Goal: Complete application form: Complete application form

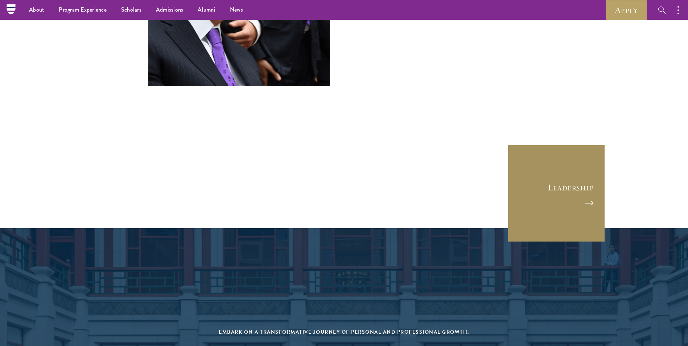
scroll to position [2720, 0]
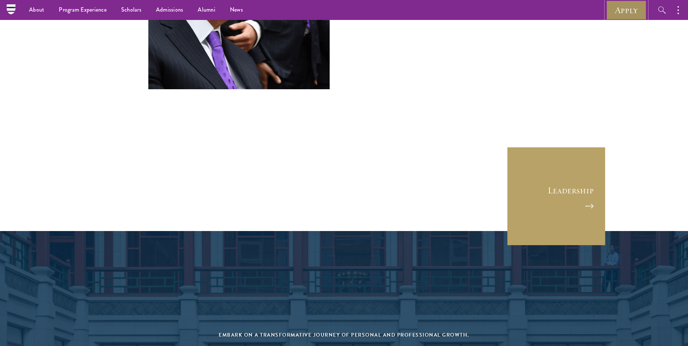
click at [626, 7] on link "Apply" at bounding box center [626, 10] width 41 height 20
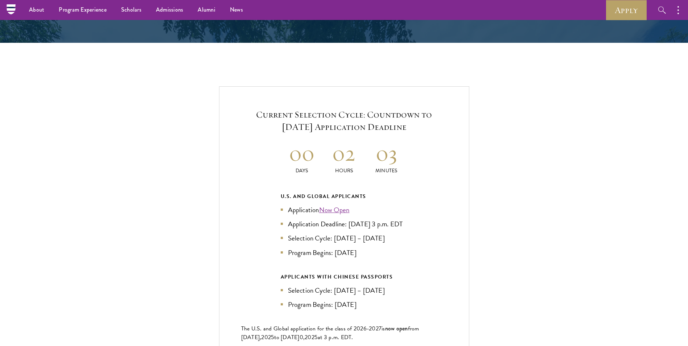
scroll to position [1487, 0]
click at [396, 153] on h2 "03" at bounding box center [386, 153] width 42 height 27
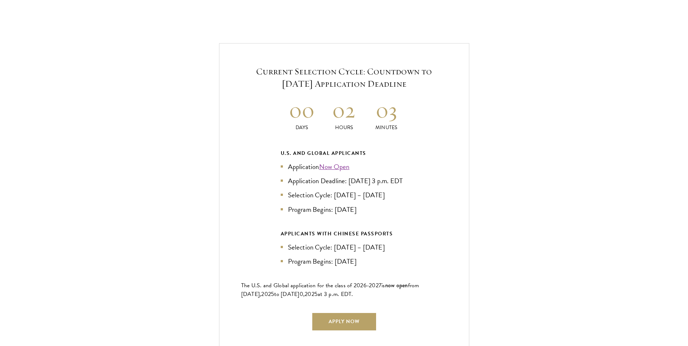
scroll to position [1560, 0]
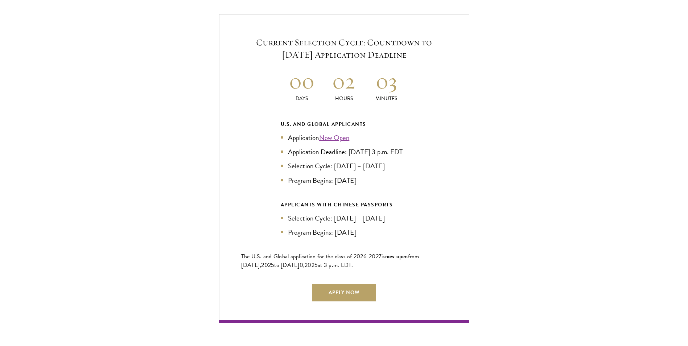
drag, startPoint x: 342, startPoint y: 159, endPoint x: 349, endPoint y: 150, distance: 10.7
click at [349, 150] on li "Application Deadline: [DATE] 3 p.m. EDT" at bounding box center [344, 152] width 127 height 11
copy li "[DATE] 3 p.m. EDT"
click at [534, 171] on div "Current Selection Cycle: Countdown to September 10, 2025 Application Deadline 0…" at bounding box center [344, 168] width 616 height 309
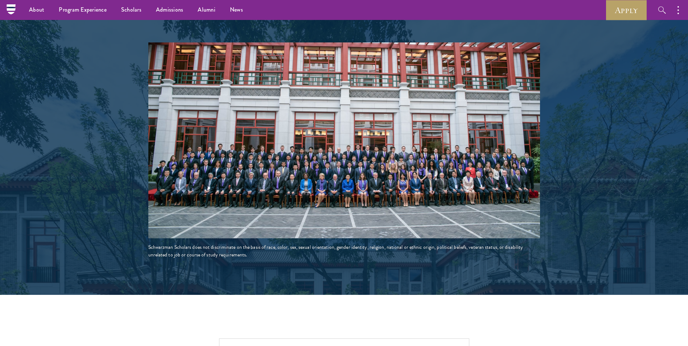
scroll to position [1233, 0]
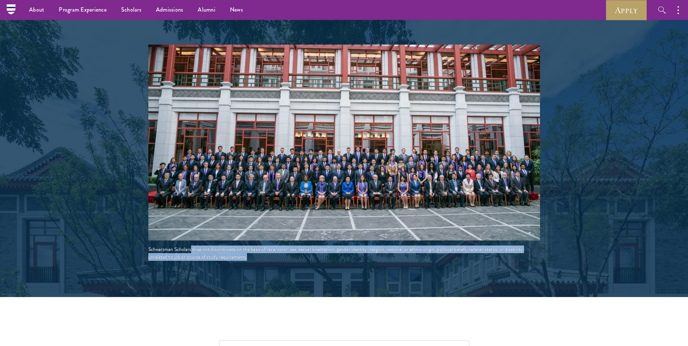
drag, startPoint x: 191, startPoint y: 250, endPoint x: 147, endPoint y: 250, distance: 44.3
drag, startPoint x: 148, startPoint y: 250, endPoint x: 181, endPoint y: 250, distance: 33.7
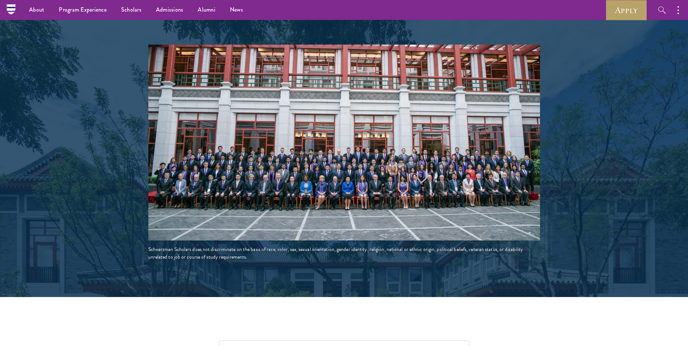
drag, startPoint x: 181, startPoint y: 250, endPoint x: 188, endPoint y: 250, distance: 6.2
click at [181, 250] on div "Schwarzman Scholars does not discriminate on the basis of race, color, sex, sex…" at bounding box center [344, 253] width 392 height 15
drag, startPoint x: 190, startPoint y: 249, endPoint x: 149, endPoint y: 249, distance: 41.7
click at [149, 249] on div "Schwarzman Scholars does not discriminate on the basis of race, color, sex, sex…" at bounding box center [344, 253] width 392 height 15
copy div "Schwarzman Scholars"
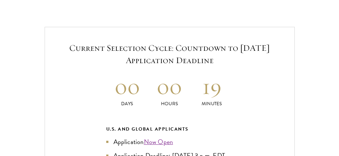
scroll to position [1451, 0]
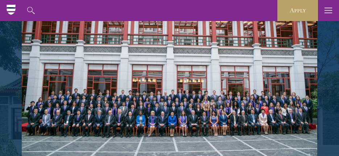
drag, startPoint x: 165, startPoint y: 88, endPoint x: 163, endPoint y: 92, distance: 4.2
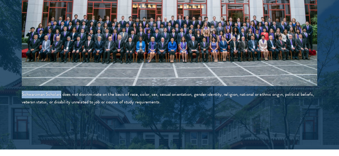
scroll to position [1278, 0]
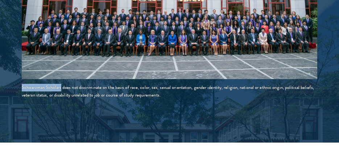
copy div "Schwarzman Scholars"
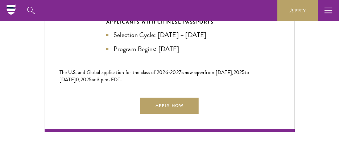
scroll to position [1451, 0]
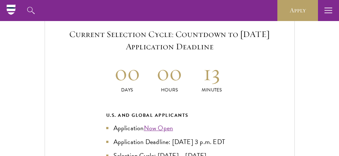
click at [33, 76] on div "Current Selection Cycle: Countdown to September 10, 2025 Application Deadline 0…" at bounding box center [170, 157] width 296 height 289
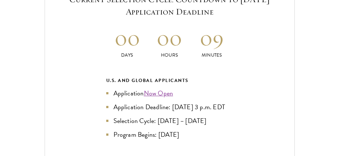
scroll to position [1487, 0]
